Goal: Consume media (video, audio)

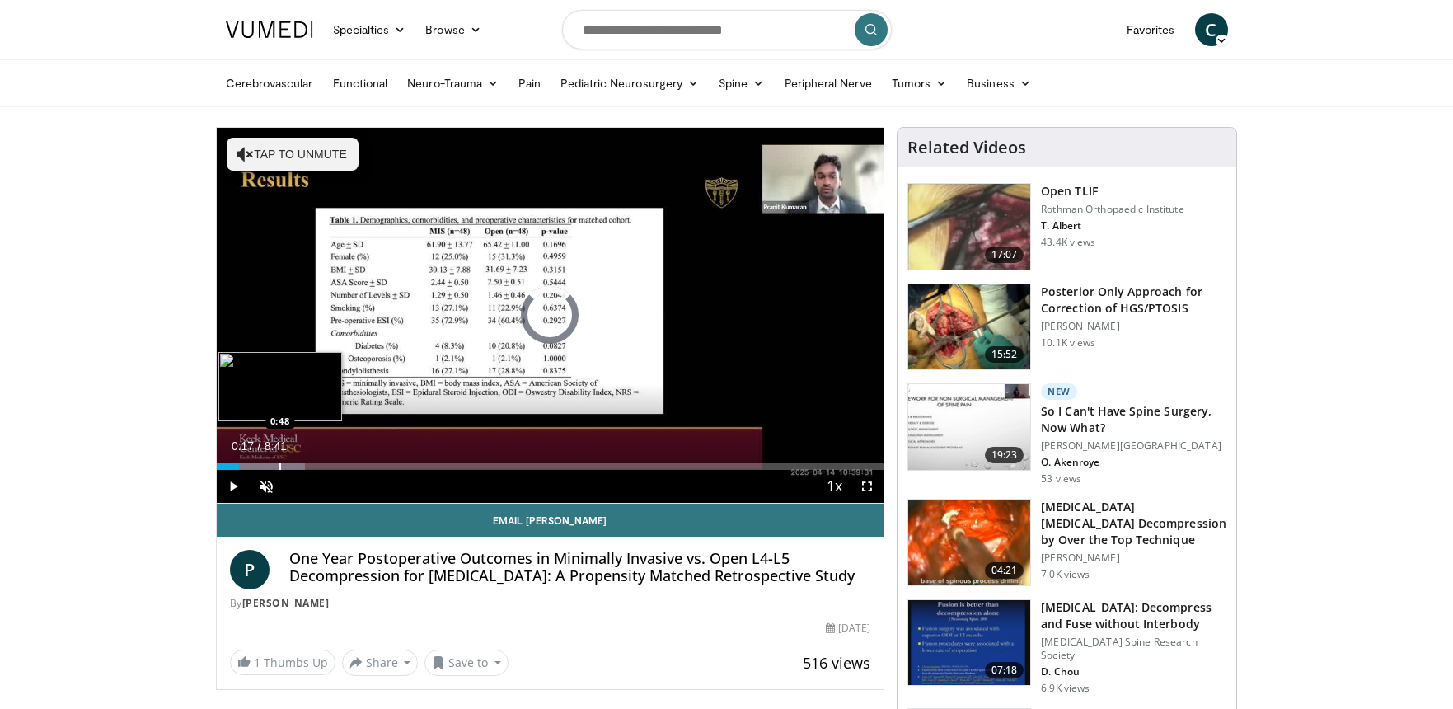
click at [279, 466] on div "Progress Bar" at bounding box center [280, 466] width 2 height 7
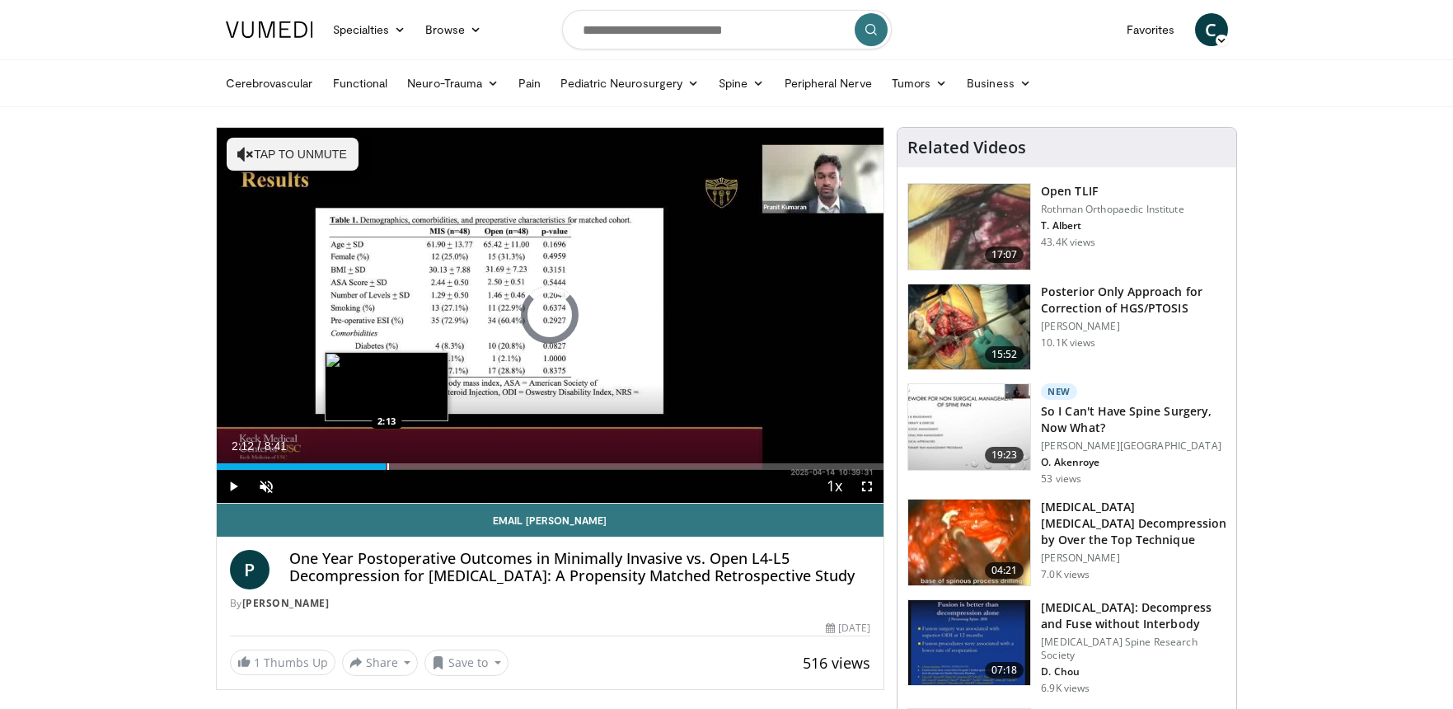
click at [387, 467] on div "Progress Bar" at bounding box center [388, 466] width 2 height 7
click at [387, 464] on div "Progress Bar" at bounding box center [388, 466] width 2 height 7
click at [415, 463] on div "Progress Bar" at bounding box center [416, 466] width 2 height 7
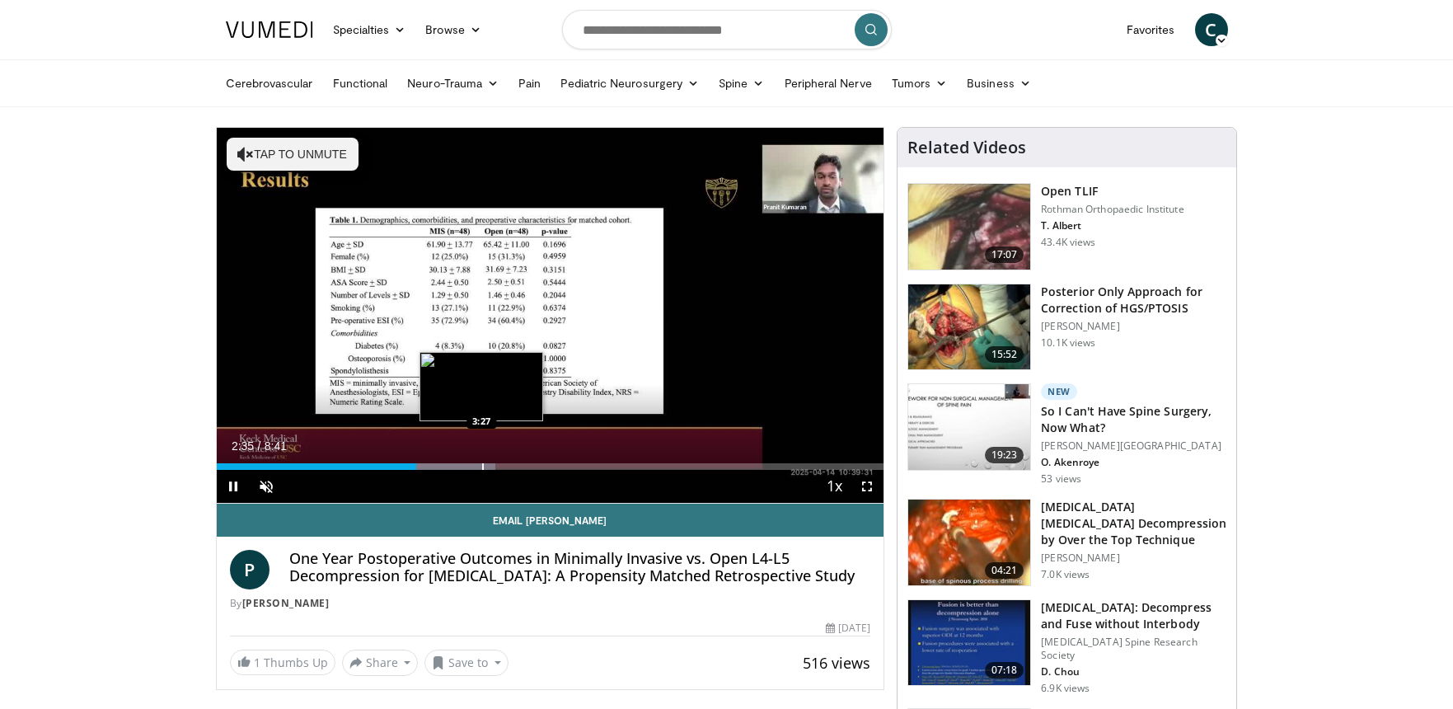
click at [482, 463] on div "Progress Bar" at bounding box center [483, 466] width 2 height 7
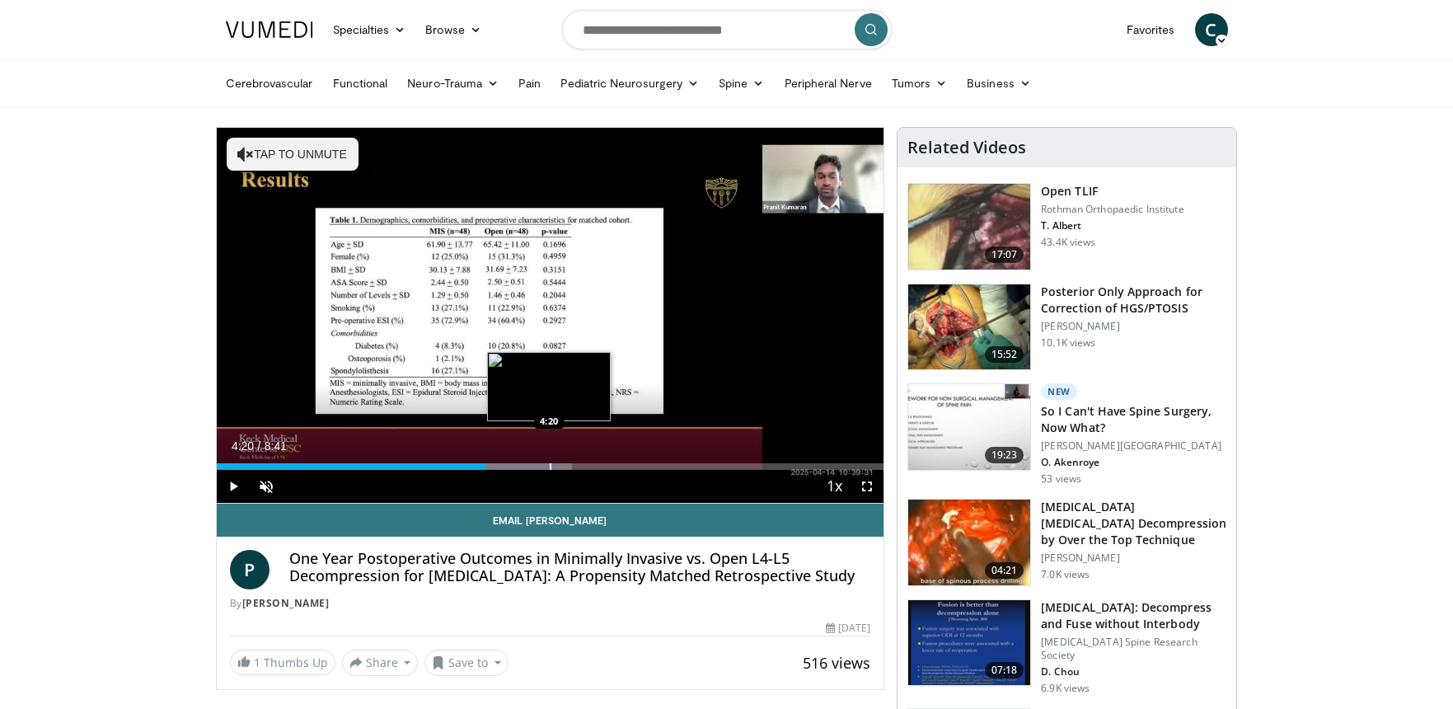
click at [550, 463] on div "Progress Bar" at bounding box center [551, 466] width 2 height 7
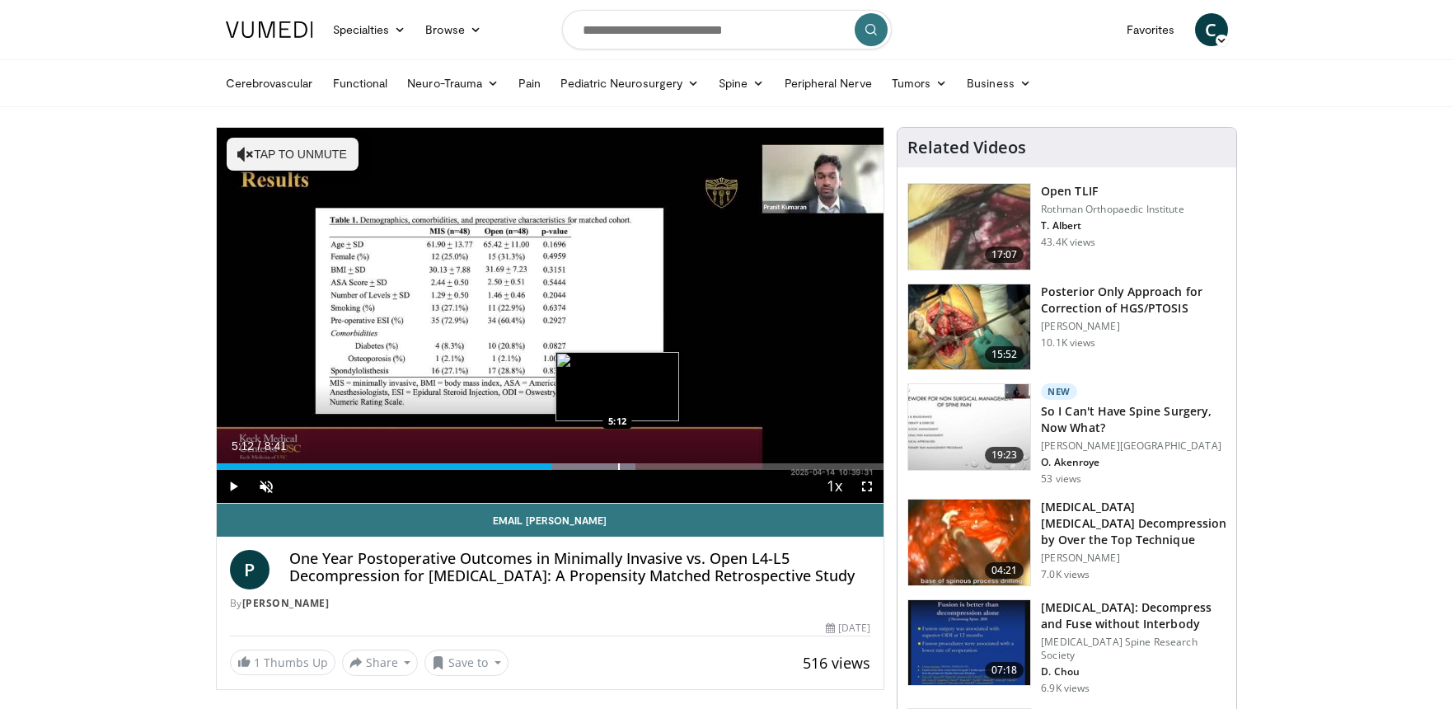
click at [618, 467] on div "Progress Bar" at bounding box center [619, 466] width 2 height 7
click at [867, 489] on span "Video Player" at bounding box center [867, 486] width 33 height 33
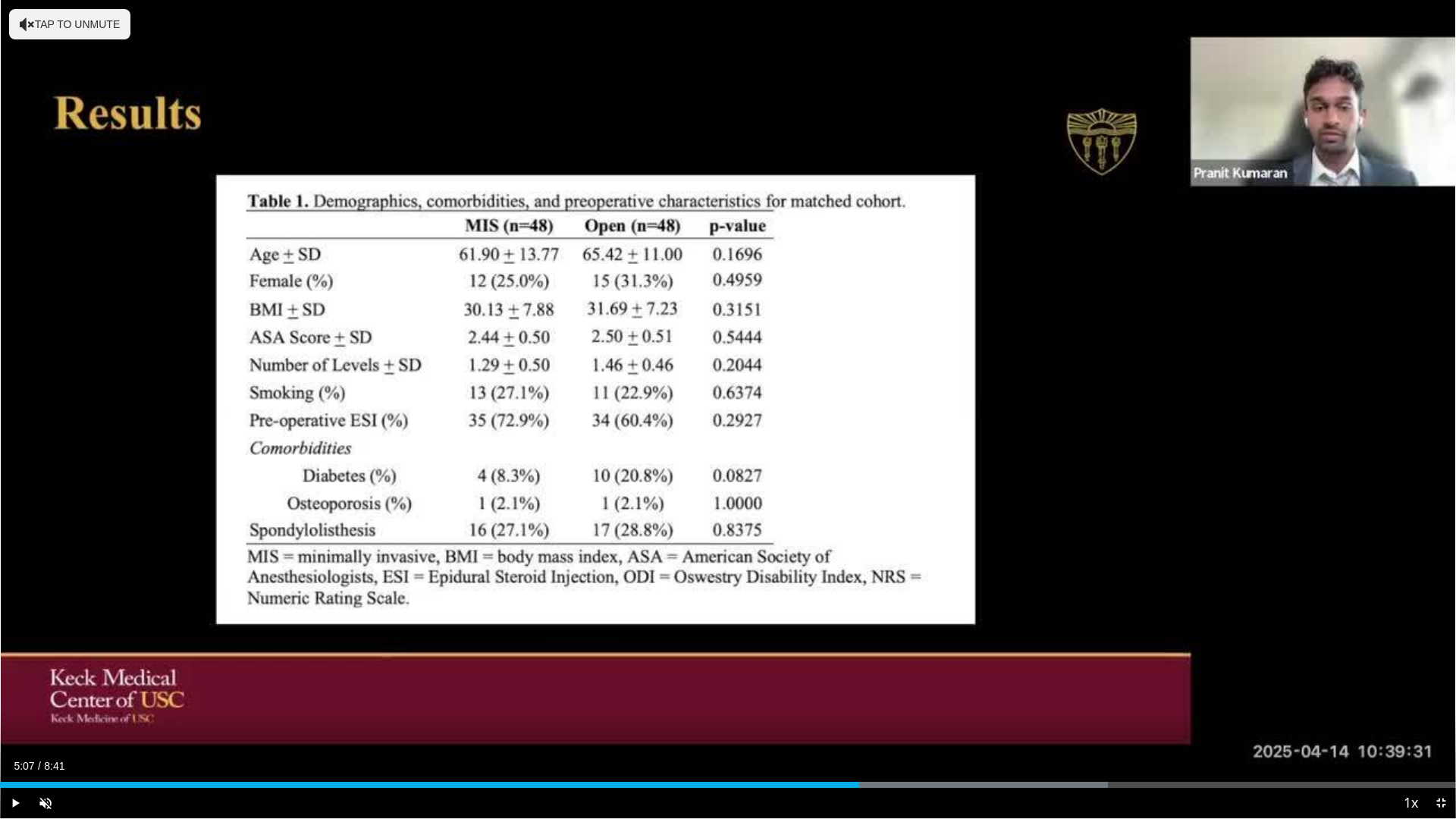
click at [859, 652] on div "Progress Bar" at bounding box center [860, 785] width 2 height 6
click at [959, 652] on div "Loaded : 76.09% 5:43 5:43" at bounding box center [728, 781] width 1456 height 15
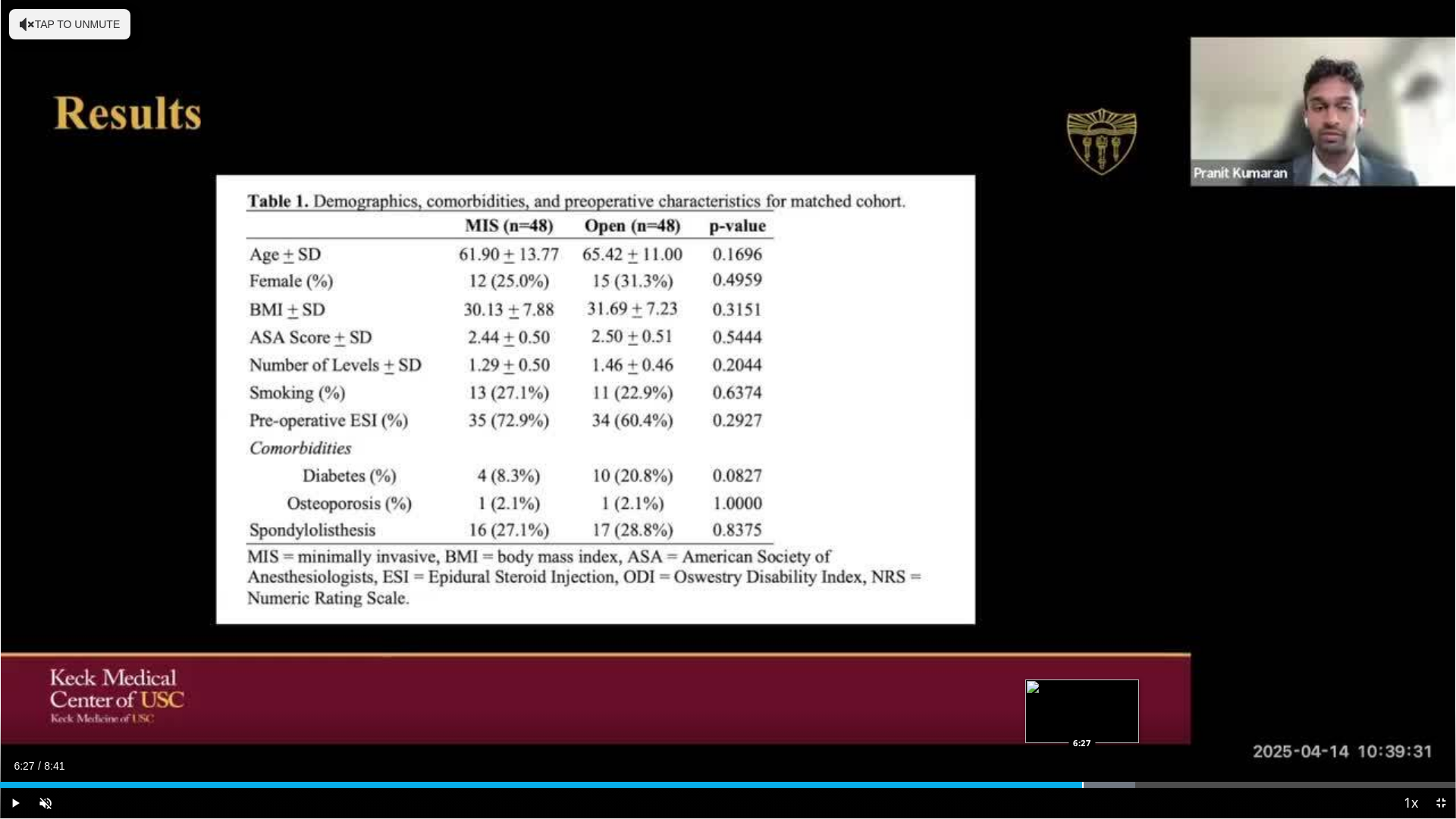
click at [1082, 652] on div "Progress Bar" at bounding box center [1083, 785] width 2 height 6
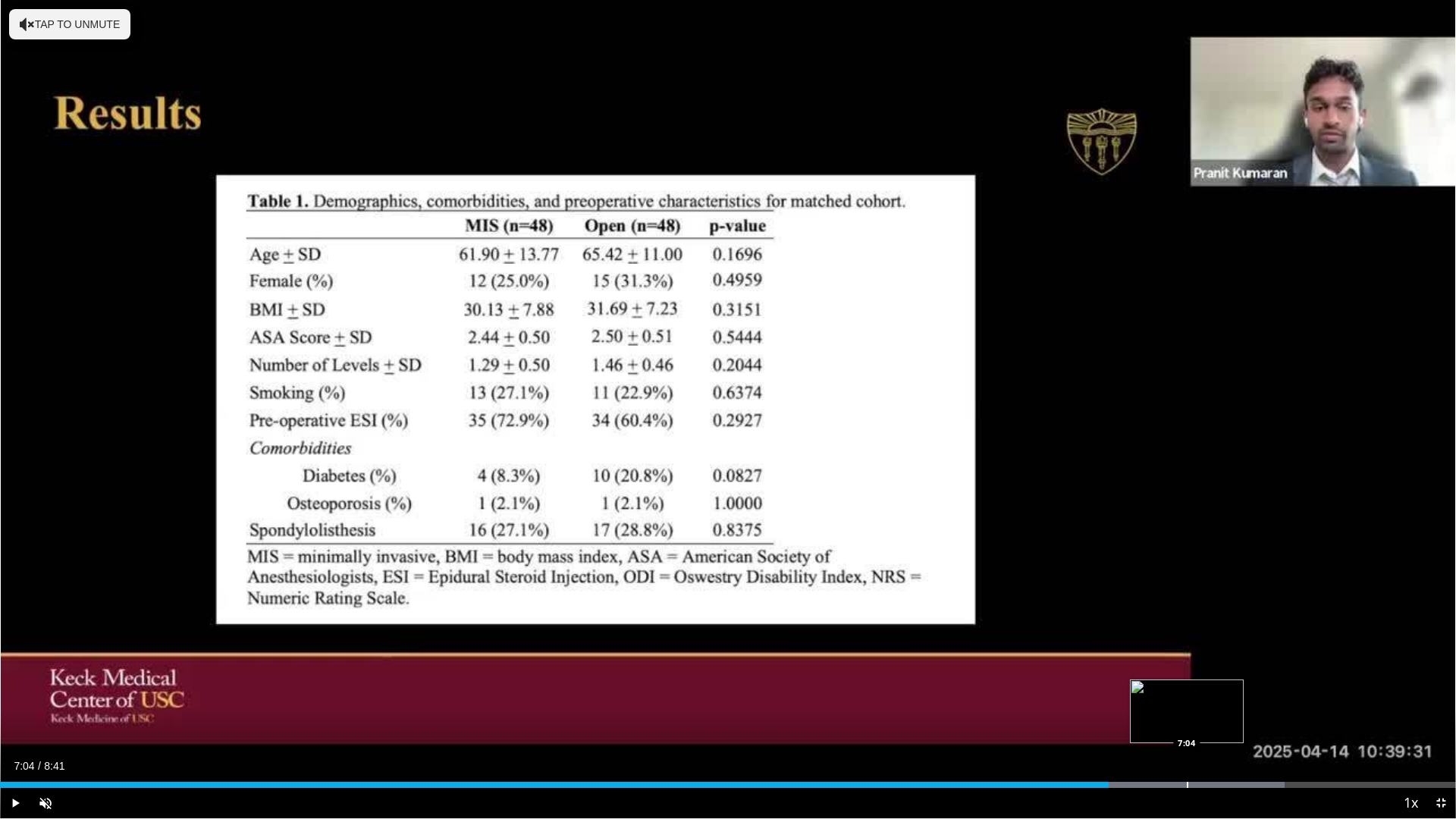
click at [1186, 652] on div "Progress Bar" at bounding box center [1153, 785] width 261 height 6
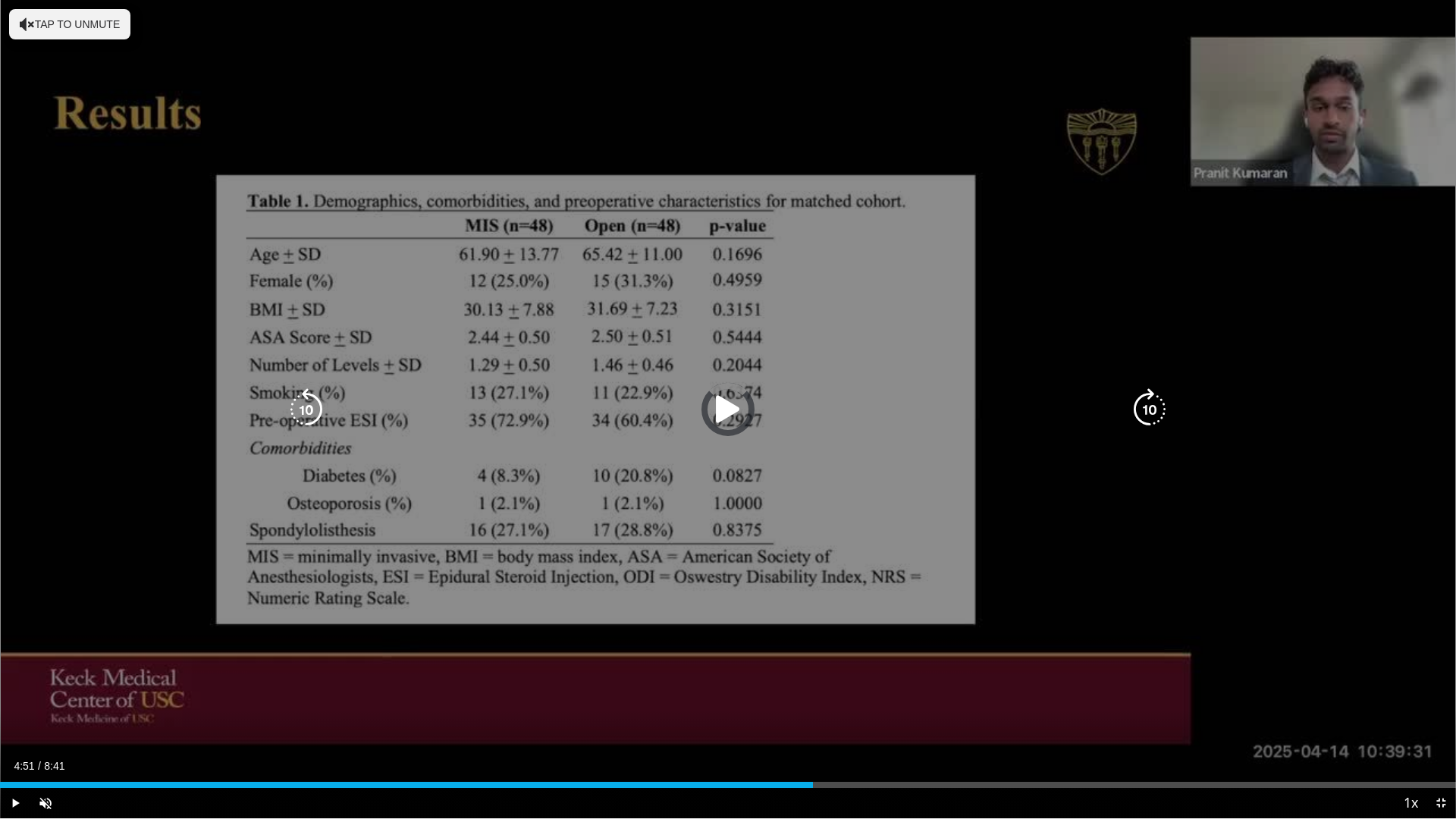
drag, startPoint x: 599, startPoint y: 807, endPoint x: 13, endPoint y: 813, distance: 586.0
click at [239, 652] on div "Current Time 4:51 / Duration 8:41 Play Skip Backward Skip Forward Unmute Loaded…" at bounding box center [728, 802] width 1456 height 30
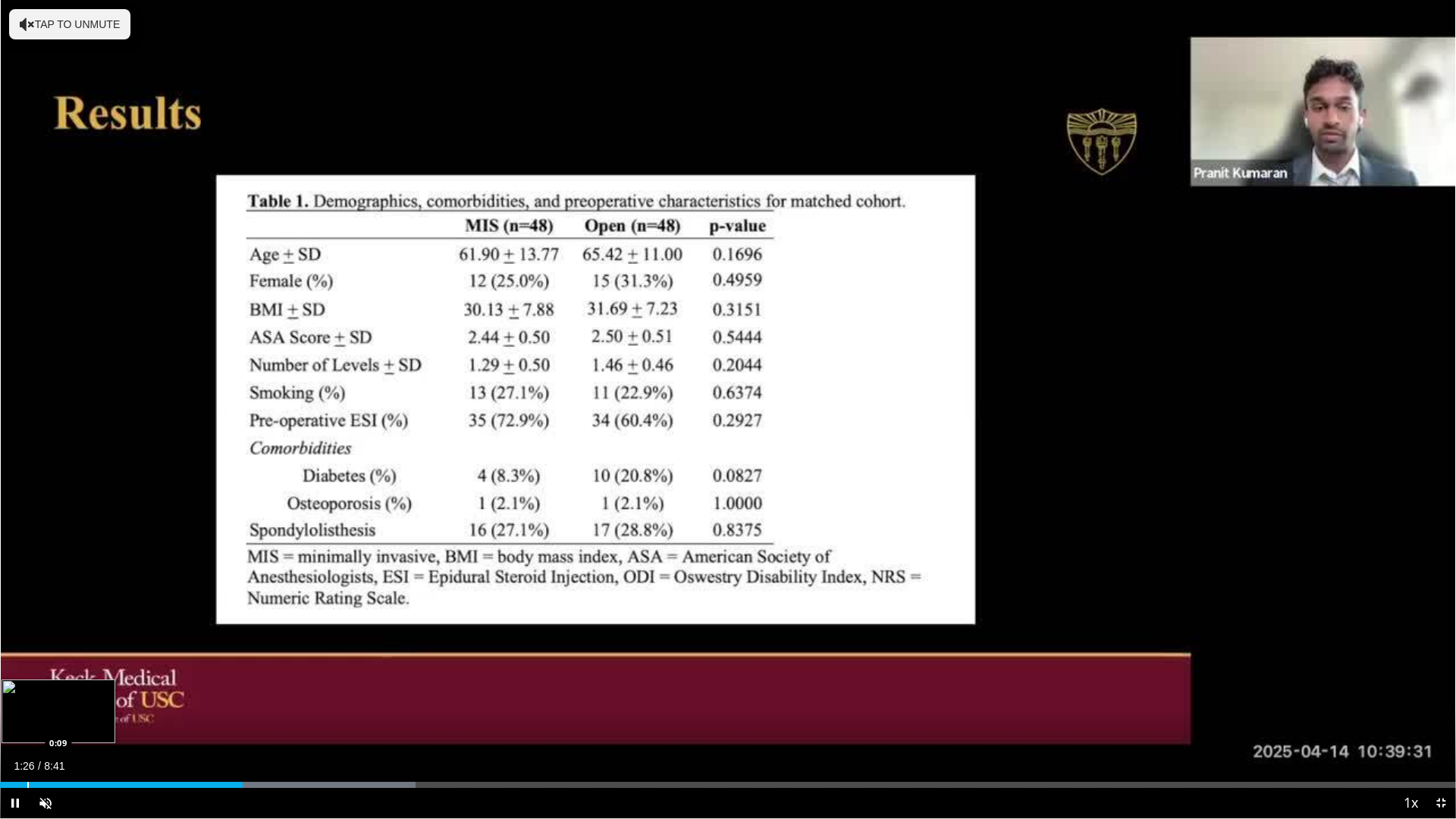
click at [28, 652] on div "Progress Bar" at bounding box center [29, 785] width 2 height 6
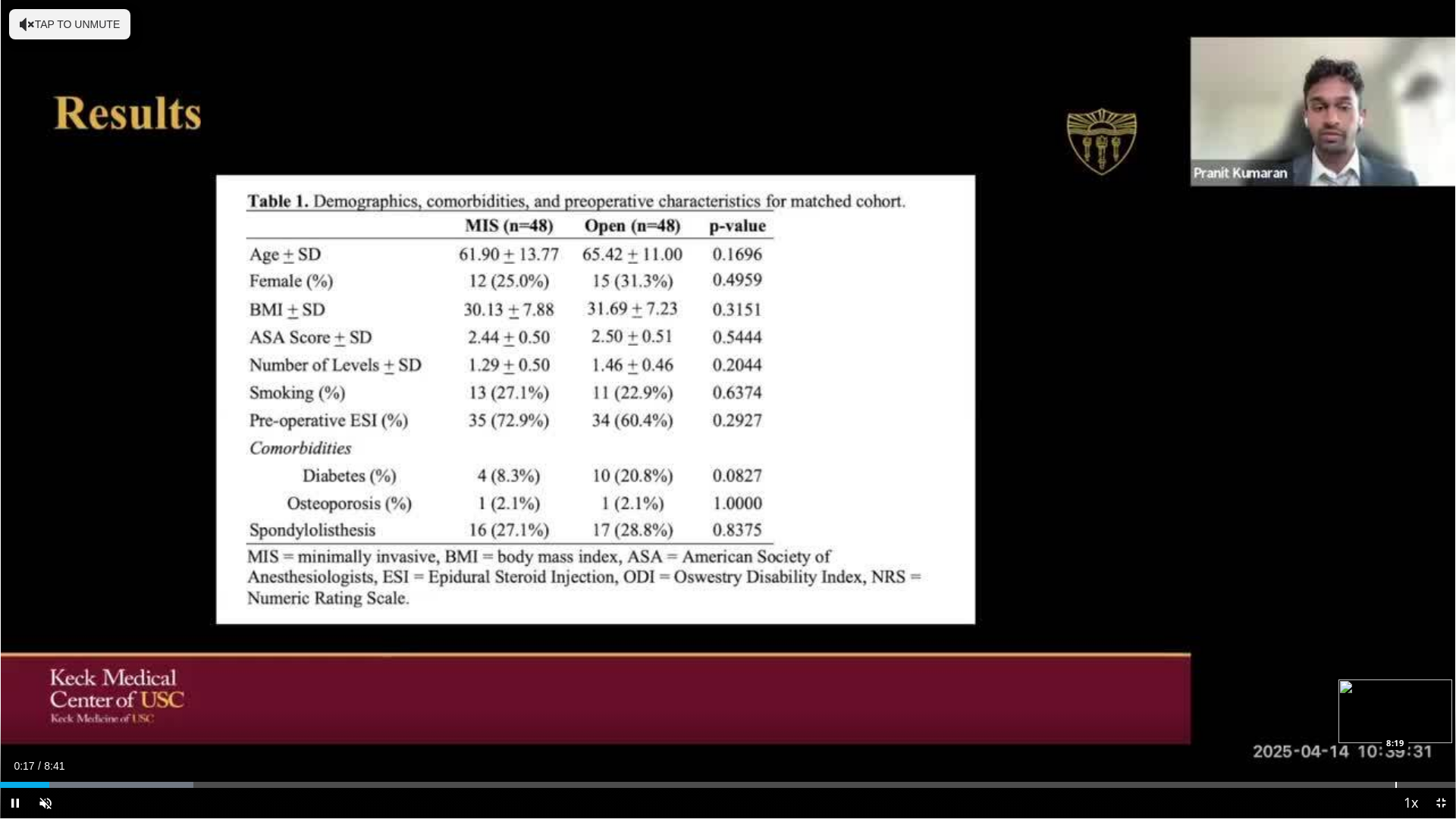
click at [1336, 652] on div "Loaded : 13.30% 0:17 8:19" at bounding box center [728, 781] width 1456 height 15
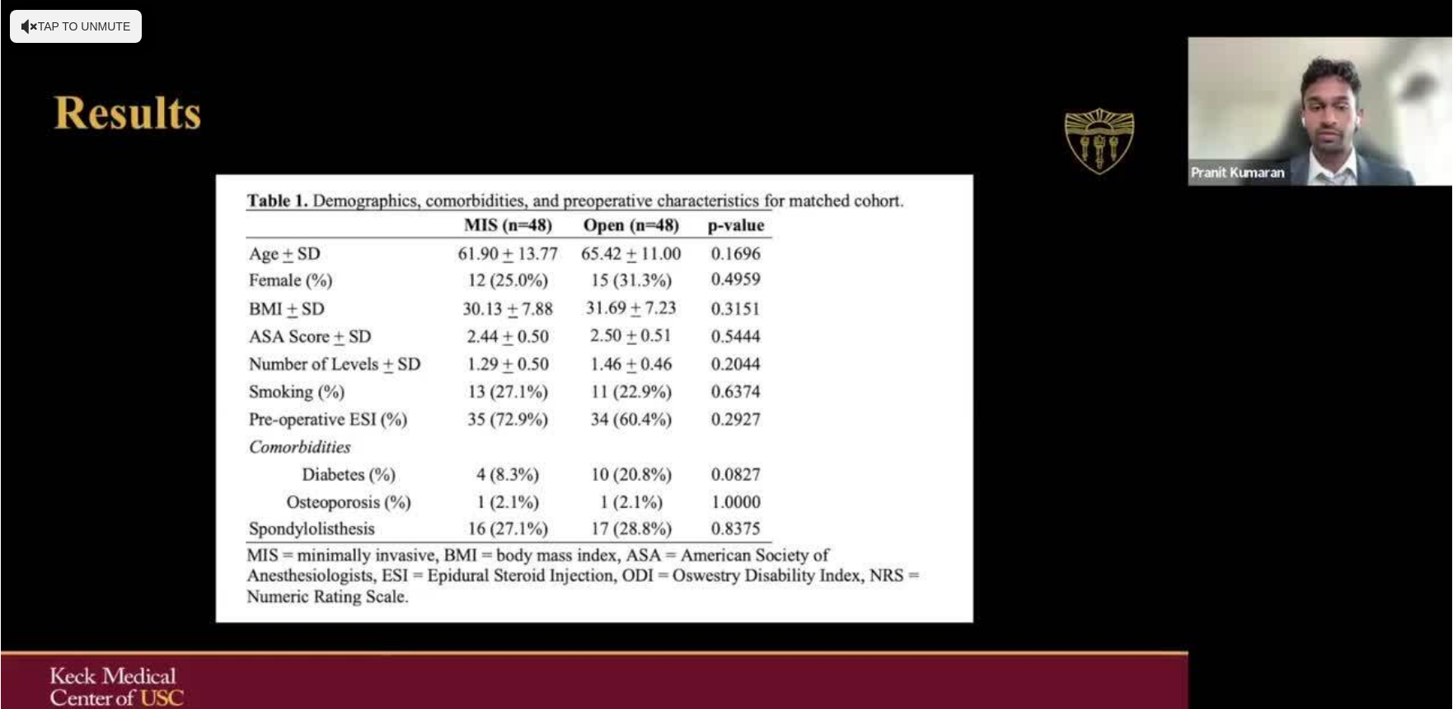
scroll to position [165, 0]
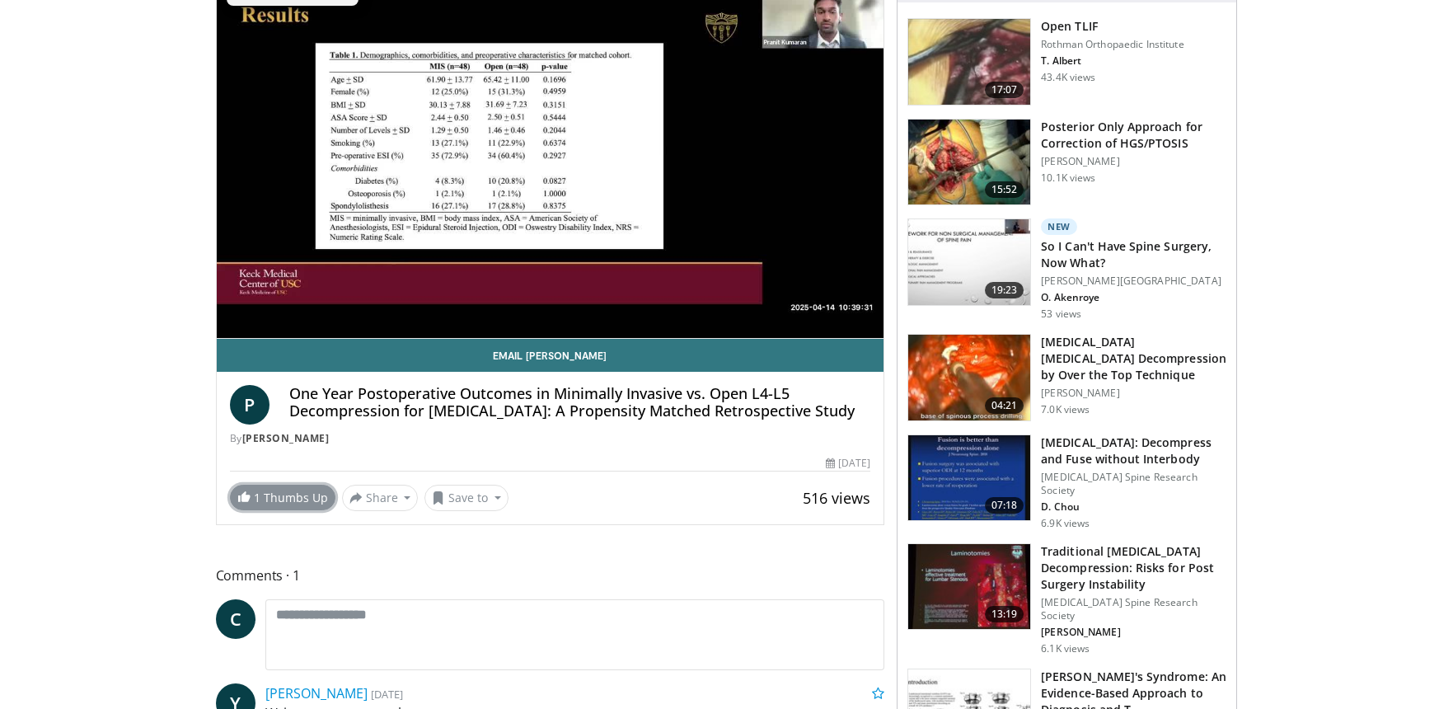
click at [284, 510] on link "1 Thumbs Up" at bounding box center [283, 498] width 106 height 26
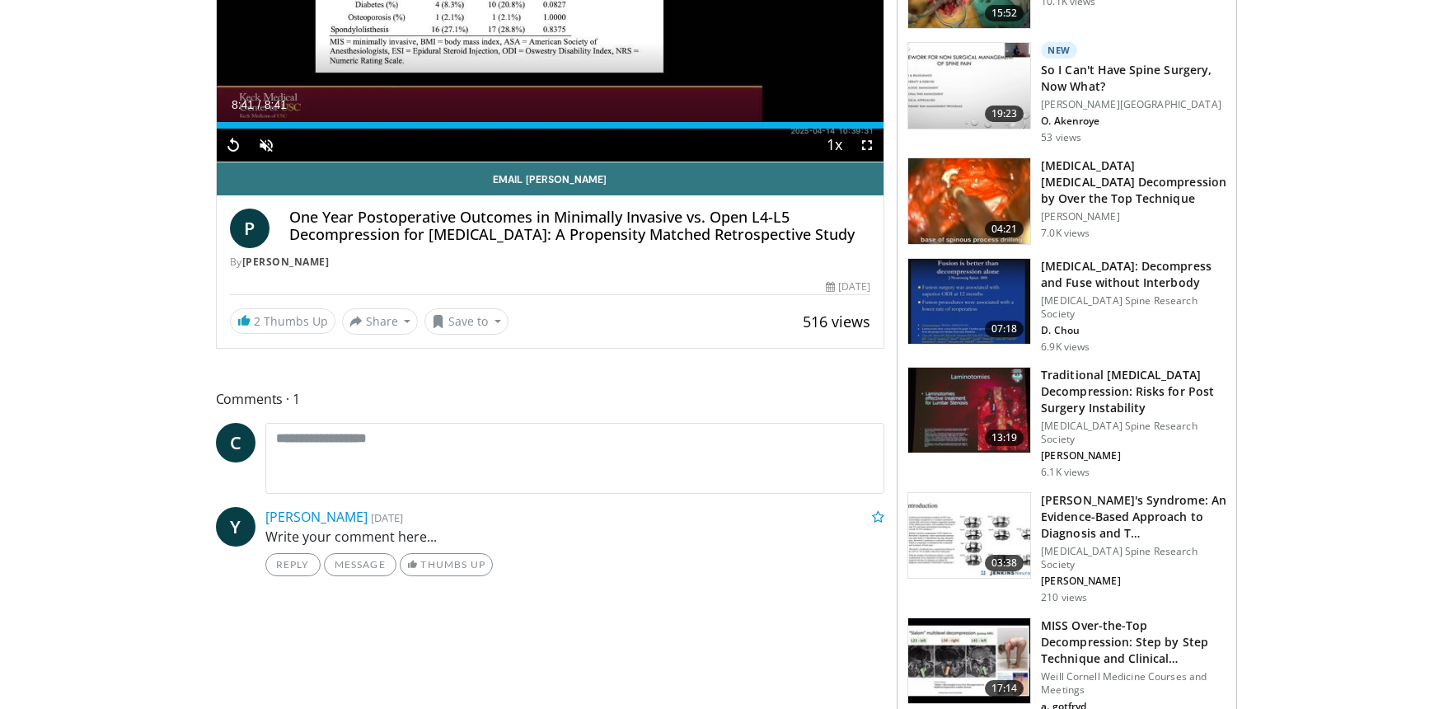
scroll to position [357, 0]
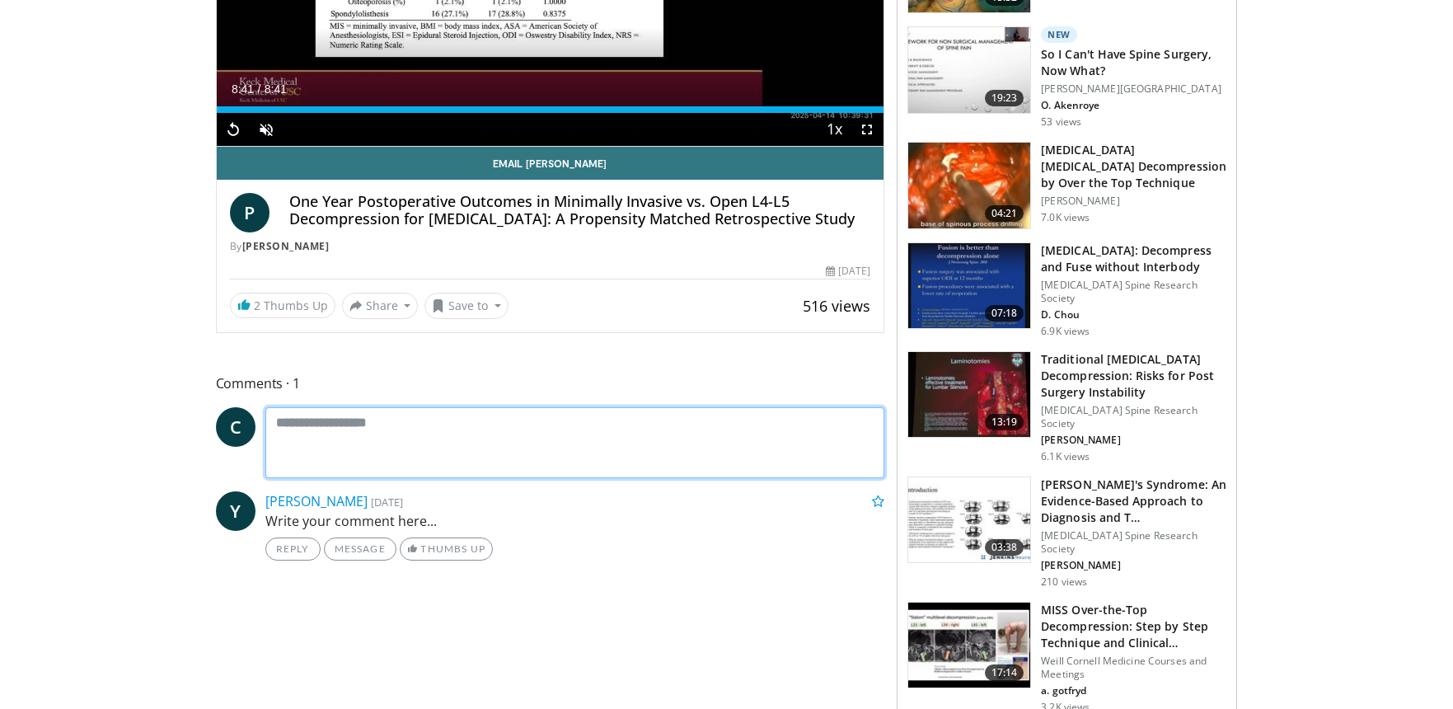
click at [395, 445] on textarea at bounding box center [575, 442] width 620 height 71
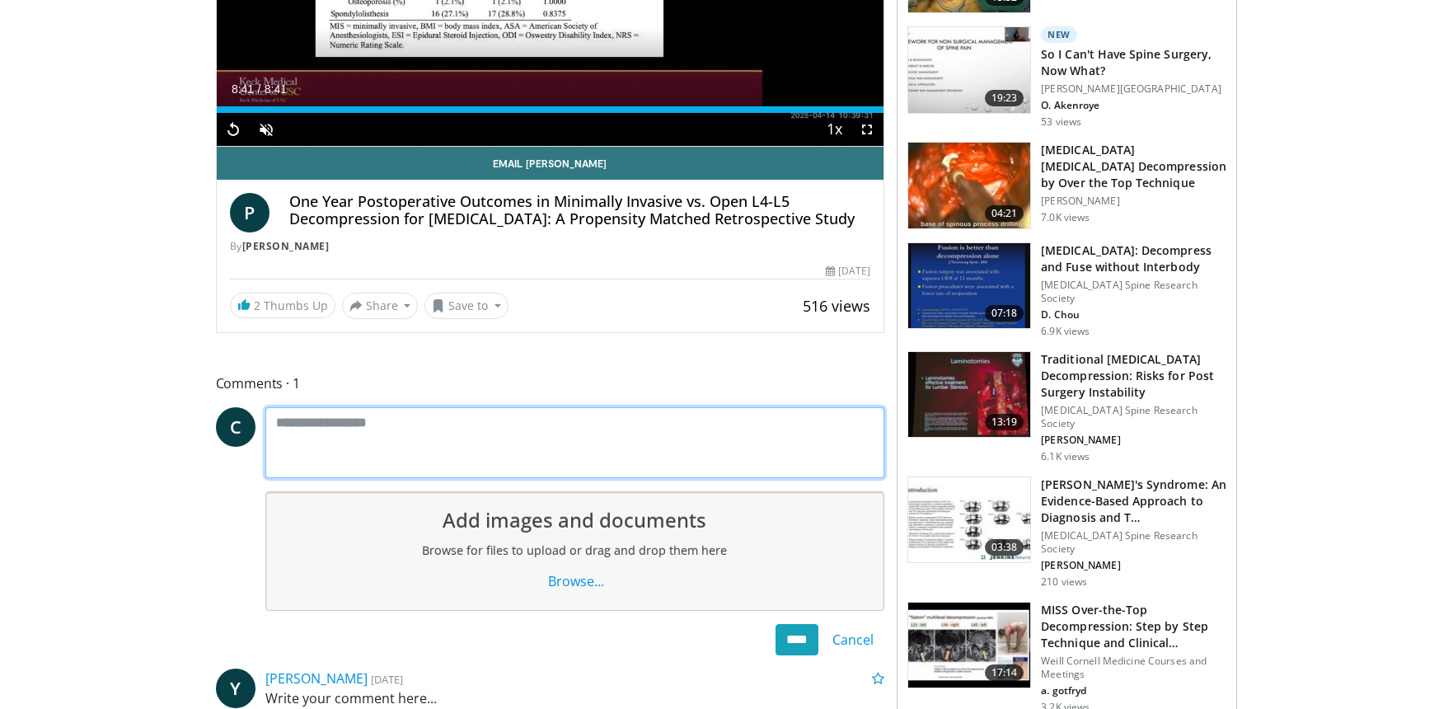
type textarea "*"
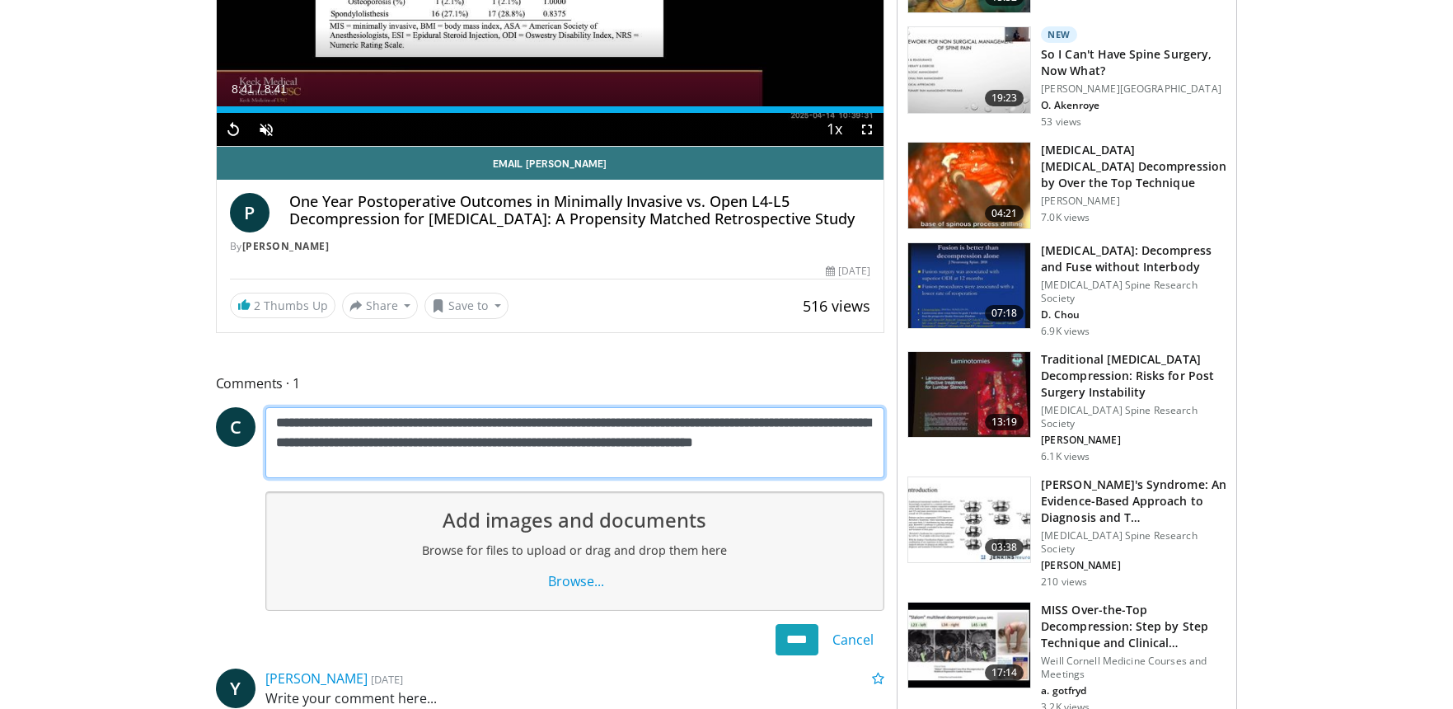
click at [462, 455] on textarea "**********" at bounding box center [575, 442] width 620 height 71
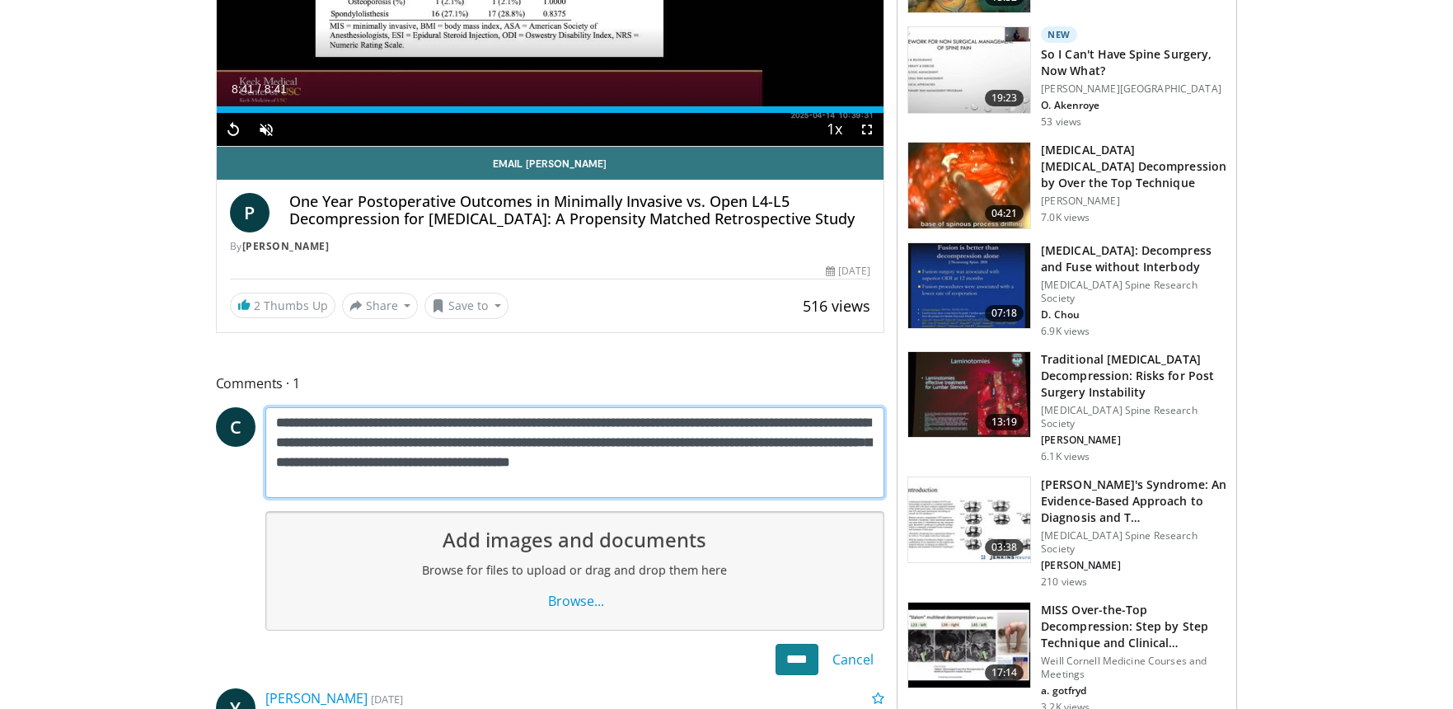
type textarea "**********"
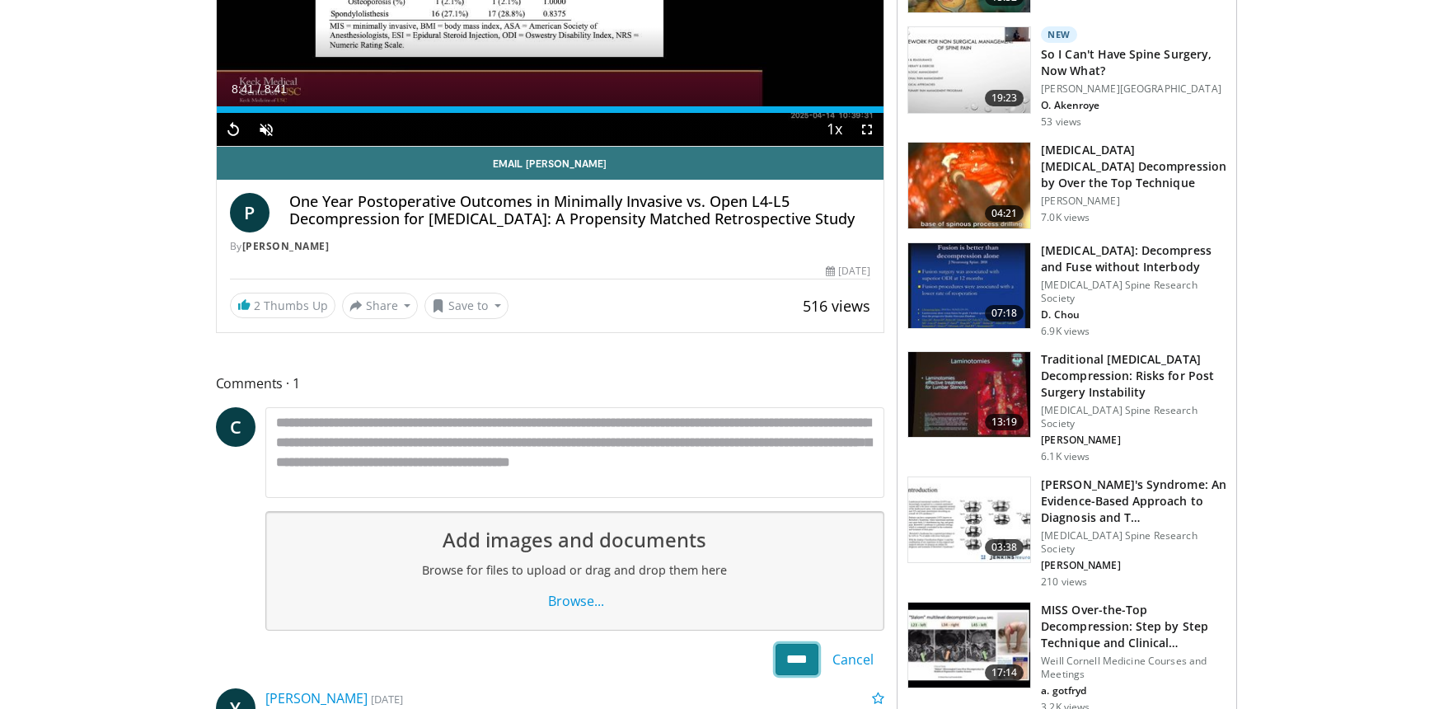
click at [800, 675] on input "****" at bounding box center [797, 659] width 43 height 31
